Goal: Task Accomplishment & Management: Use online tool/utility

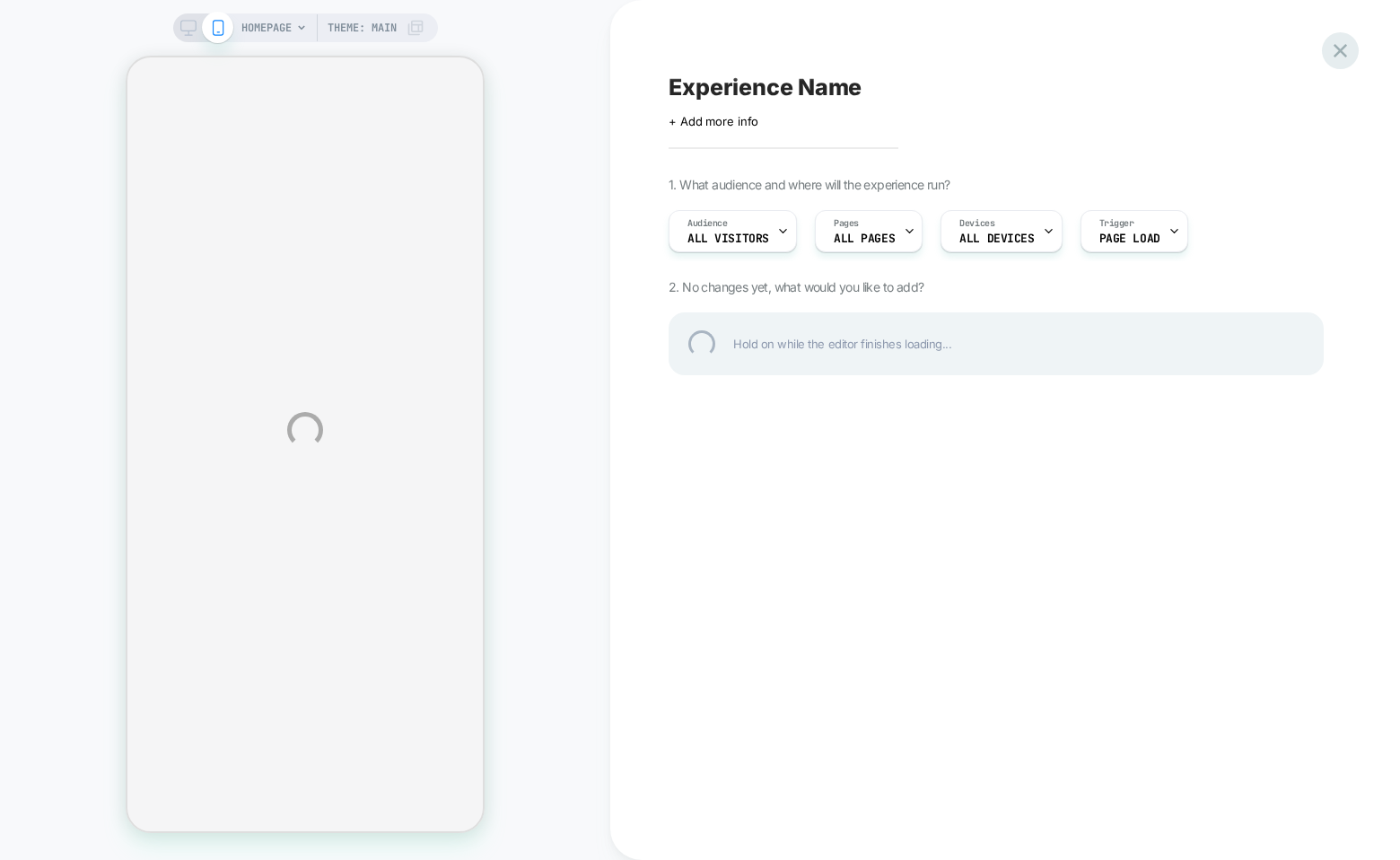
click at [1350, 52] on div at bounding box center [1340, 50] width 37 height 37
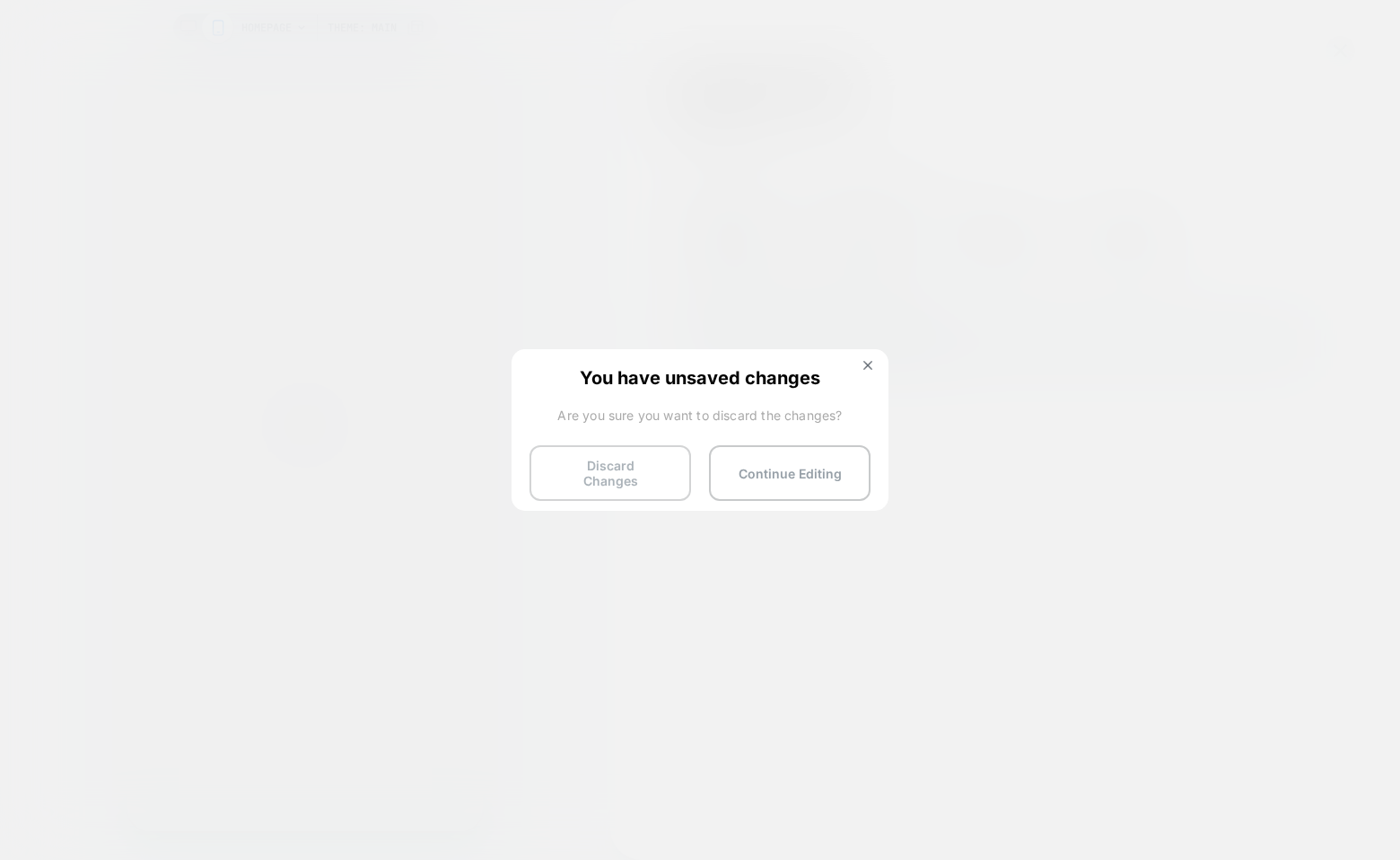
click at [632, 476] on button "Discard Changes" at bounding box center [610, 472] width 161 height 55
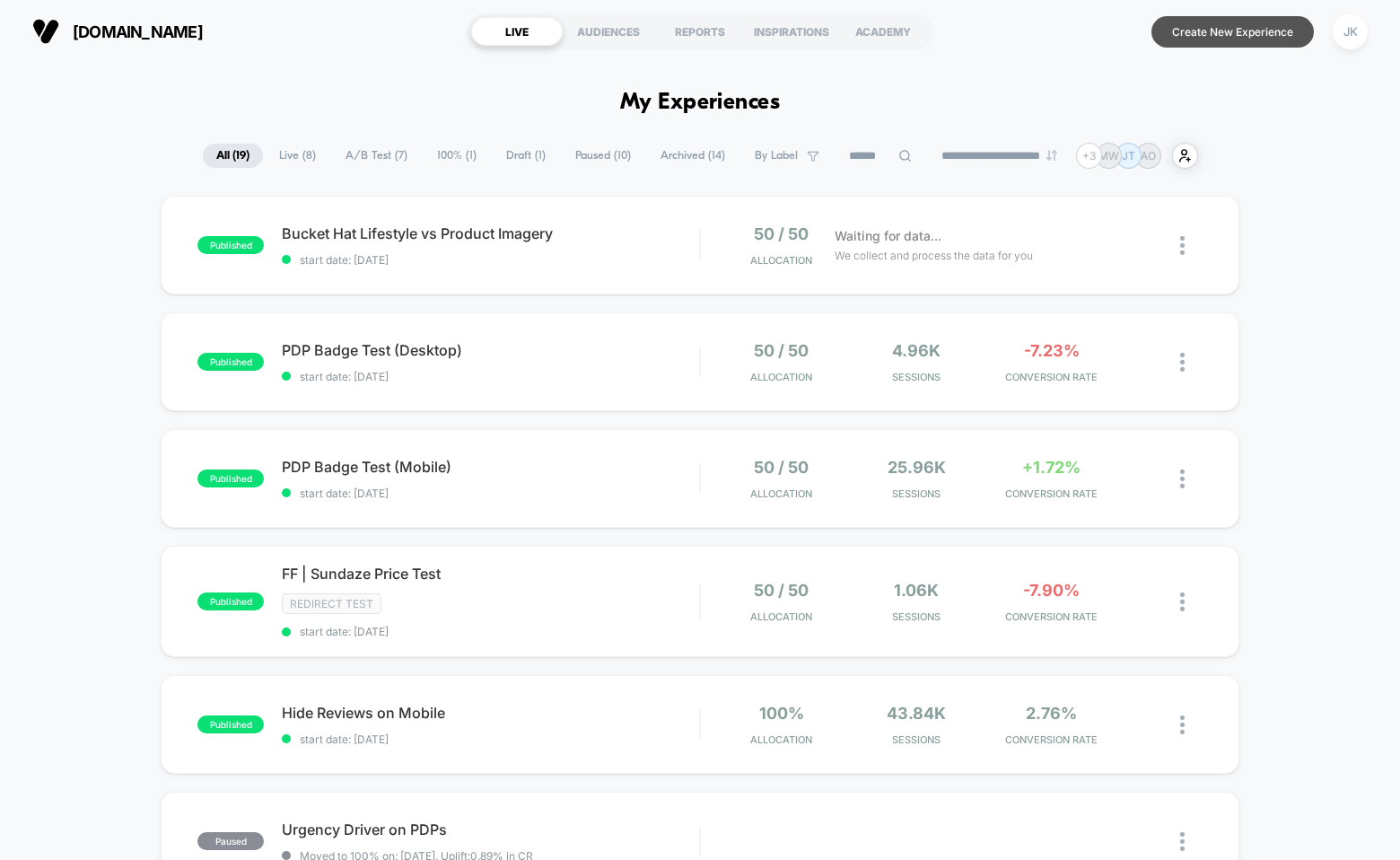
click at [1254, 29] on button "Create New Experience" at bounding box center [1232, 31] width 162 height 31
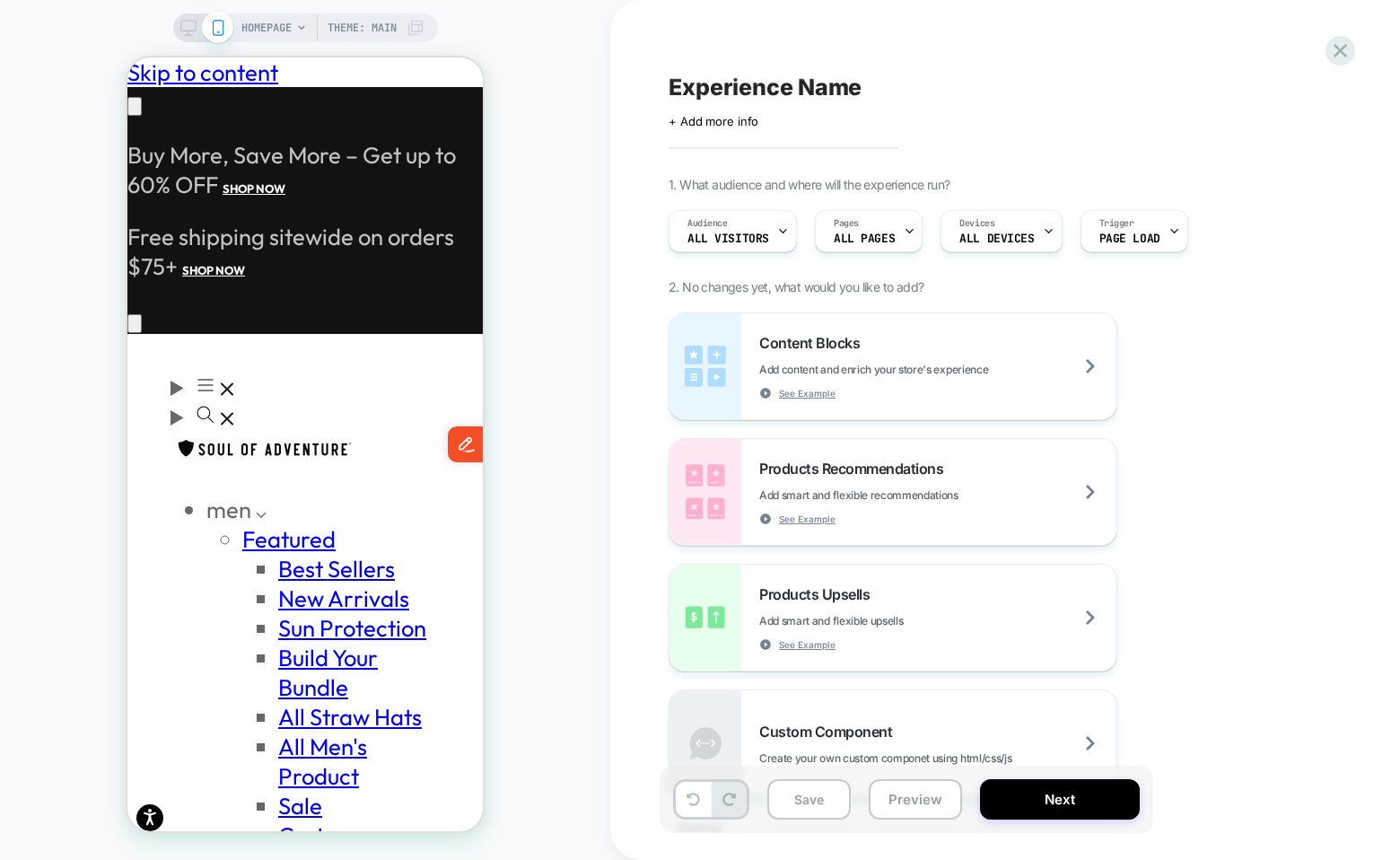
click at [807, 86] on span "Experience Name" at bounding box center [766, 86] width 193 height 27
type textarea "**********"
click at [383, 24] on span "Theme: MAIN" at bounding box center [362, 27] width 69 height 29
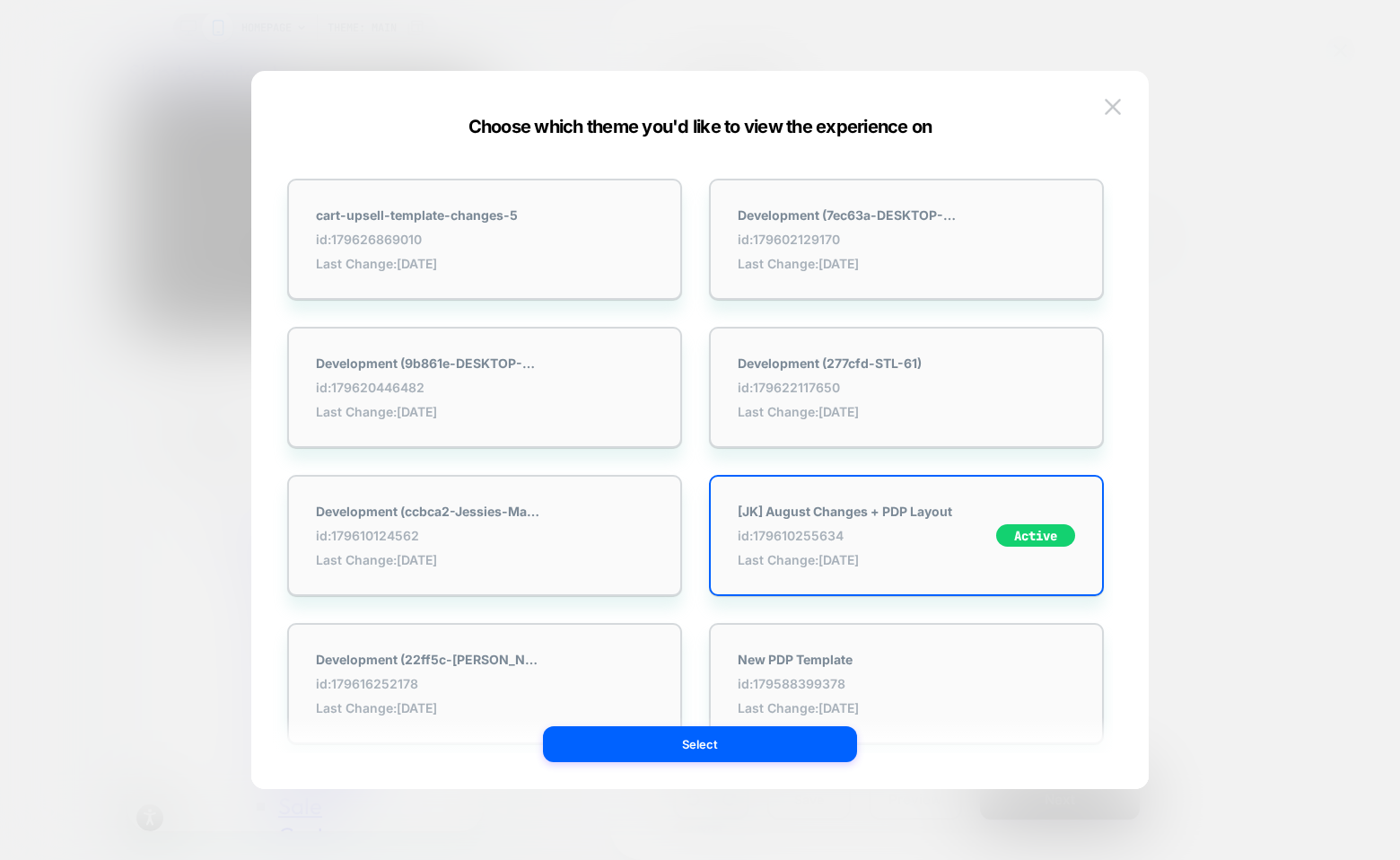
scroll to position [0, 295]
click at [1113, 105] on img at bounding box center [1113, 106] width 16 height 15
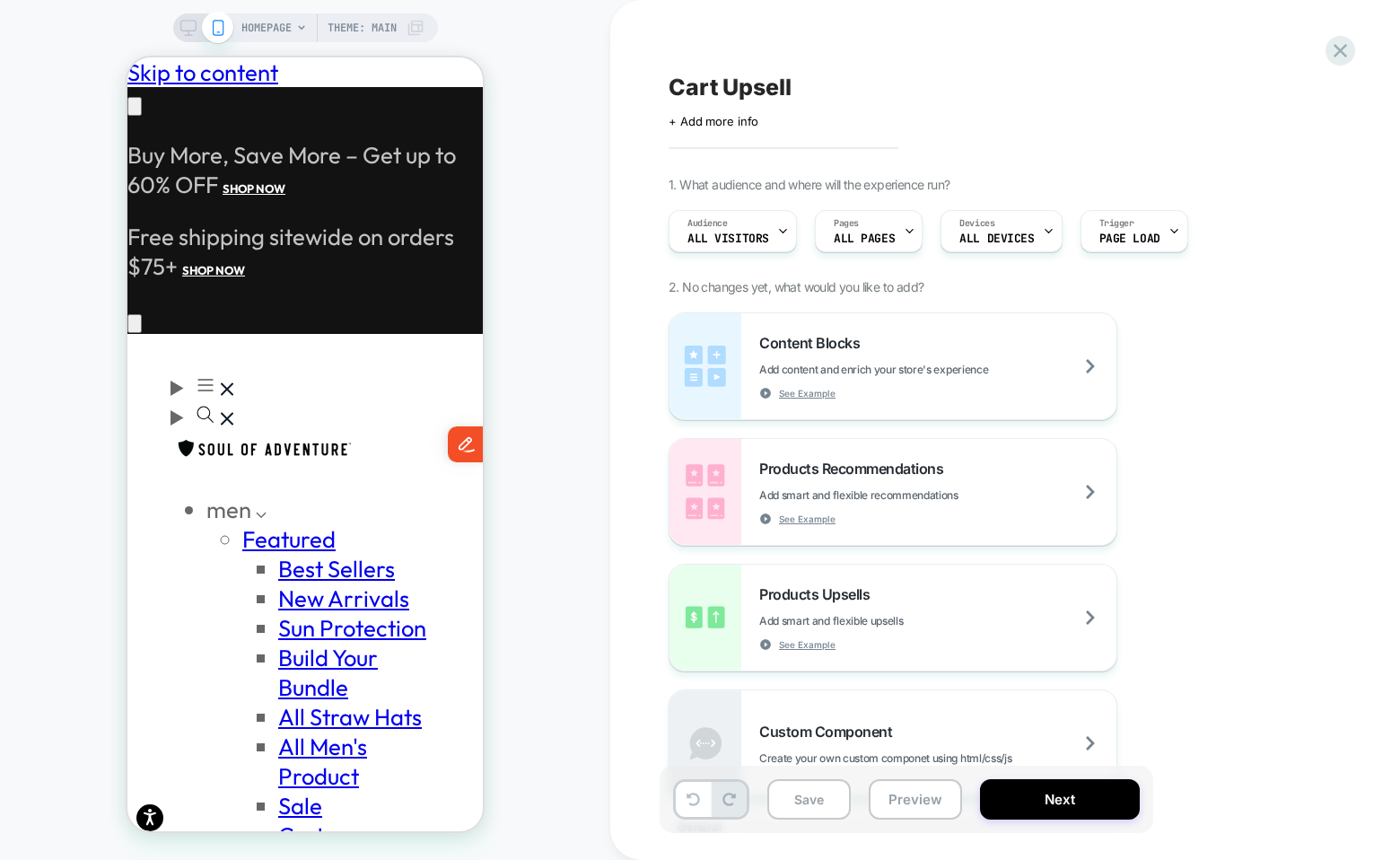
click at [385, 29] on span "Theme: MAIN" at bounding box center [362, 27] width 69 height 29
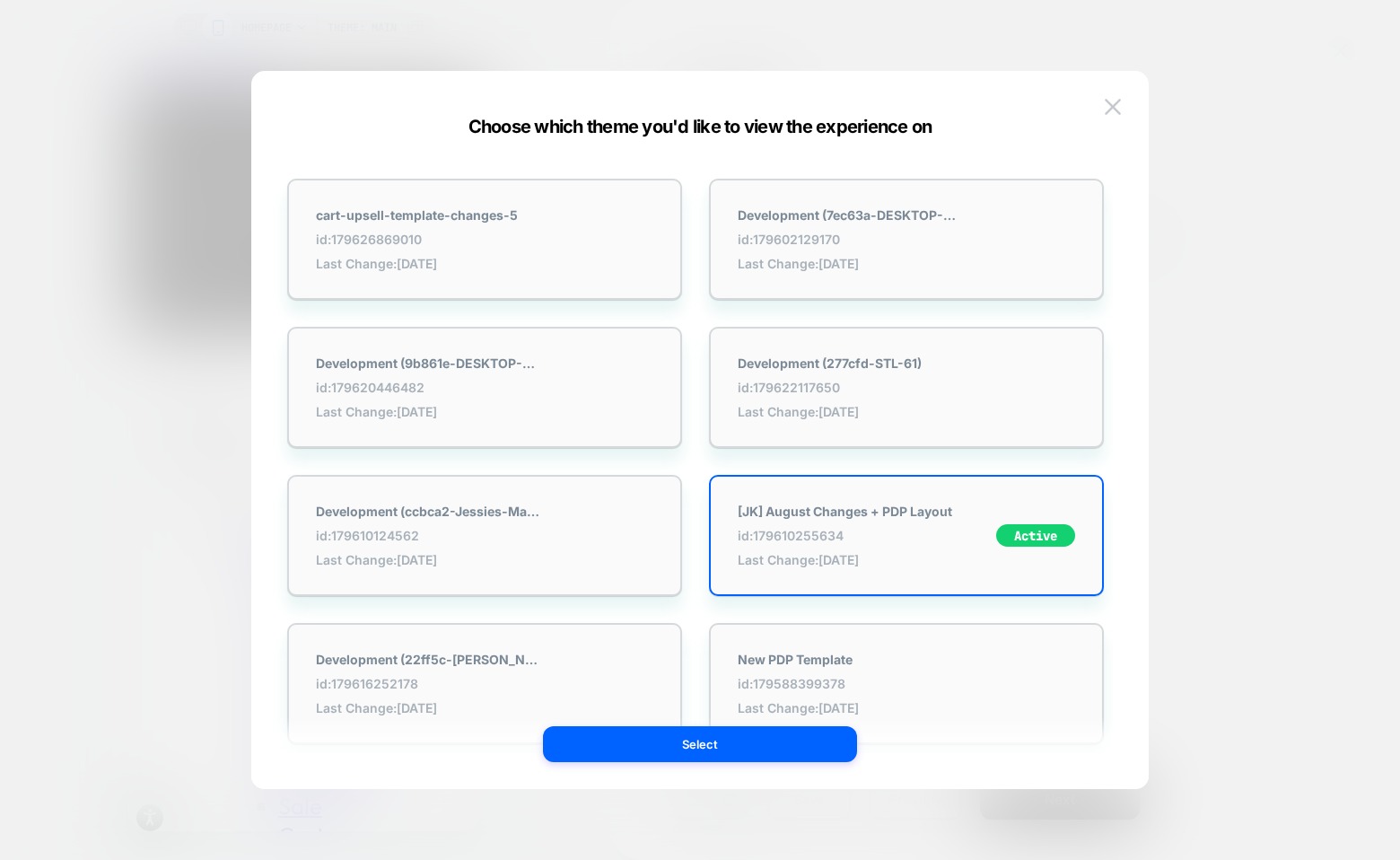
scroll to position [0, 0]
click at [1114, 106] on img at bounding box center [1113, 106] width 16 height 15
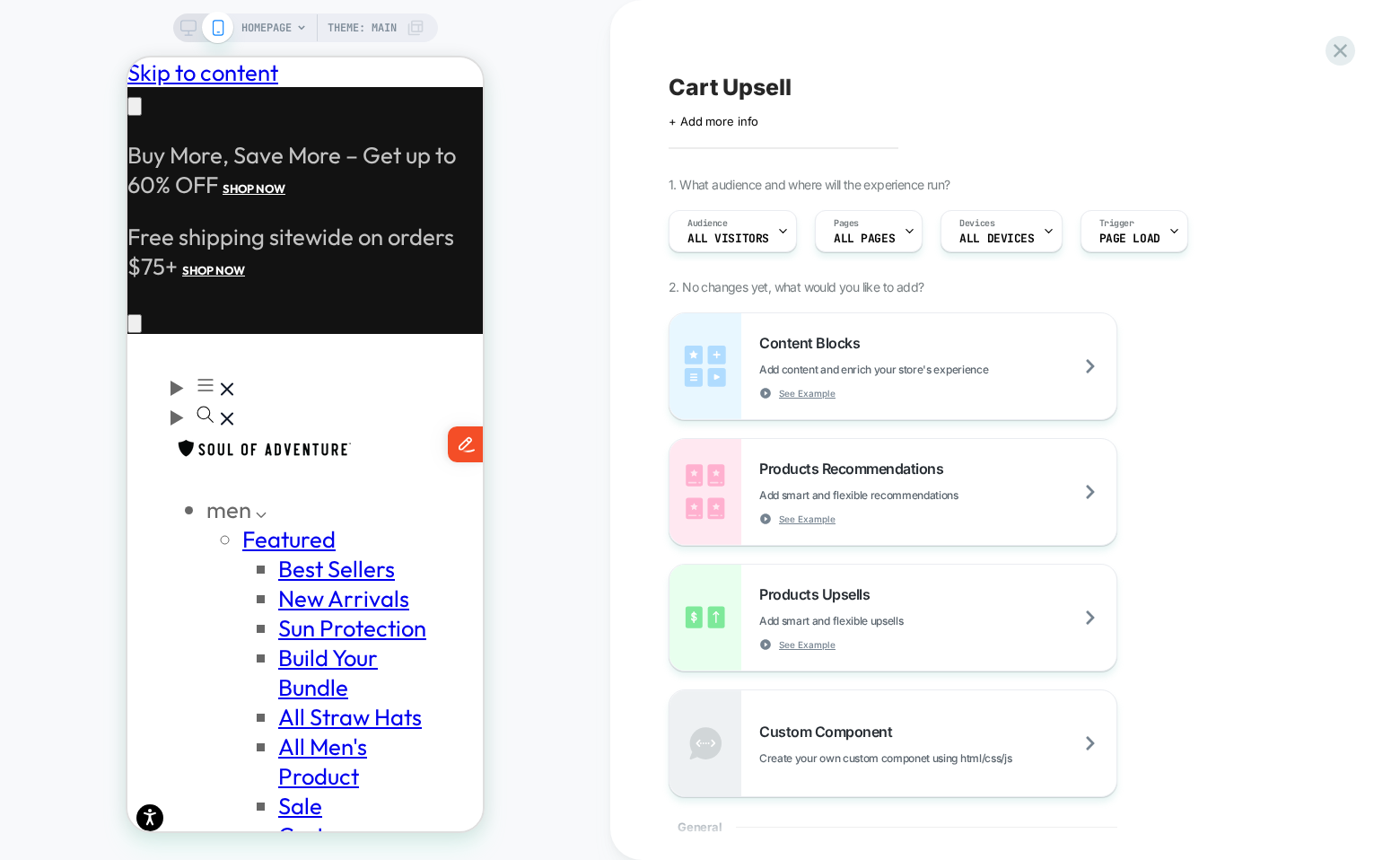
scroll to position [0, 295]
click at [385, 23] on span "Theme: MAIN" at bounding box center [362, 27] width 69 height 29
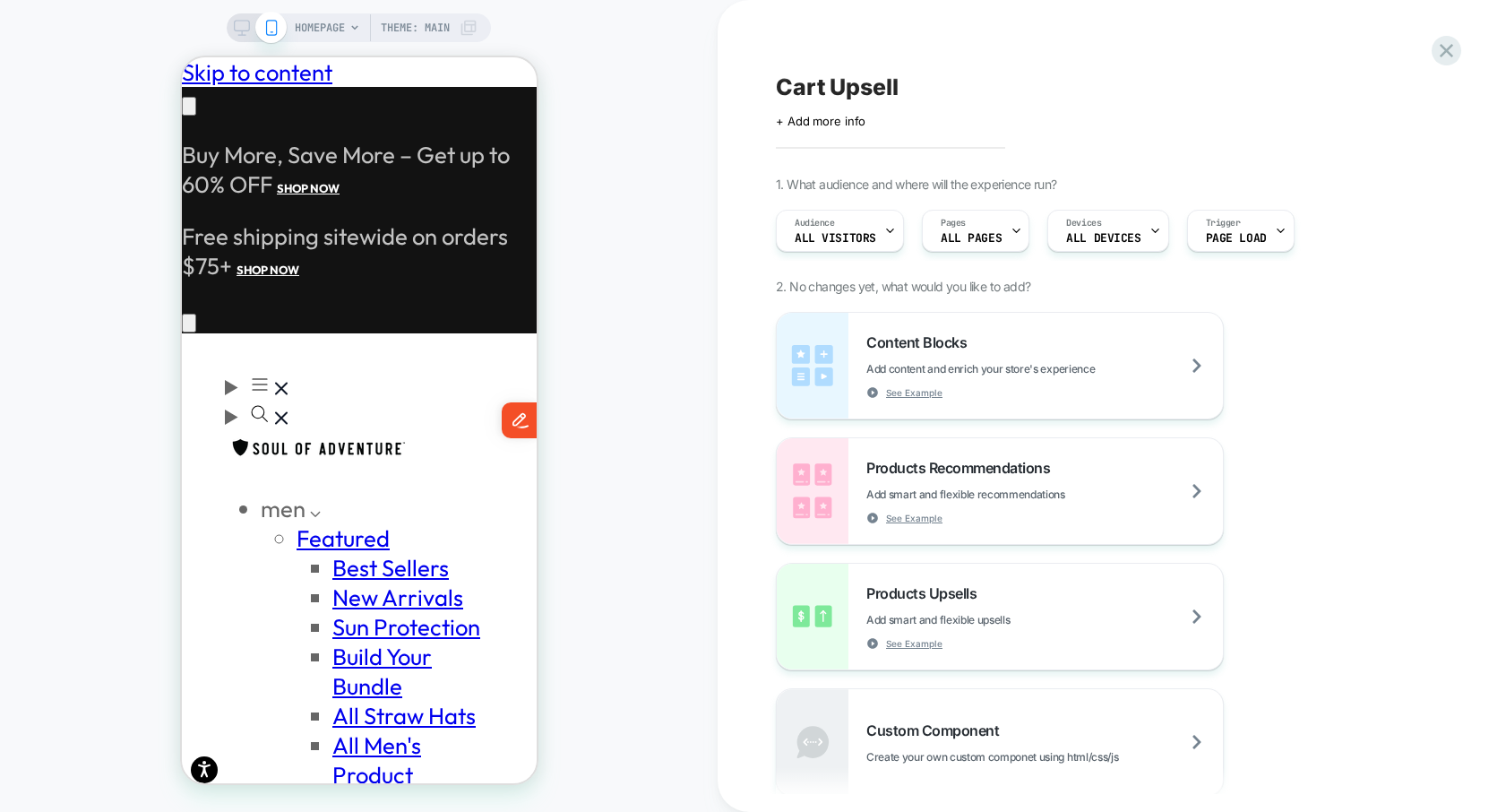
scroll to position [0, 0]
